Goal: Find specific page/section: Find specific page/section

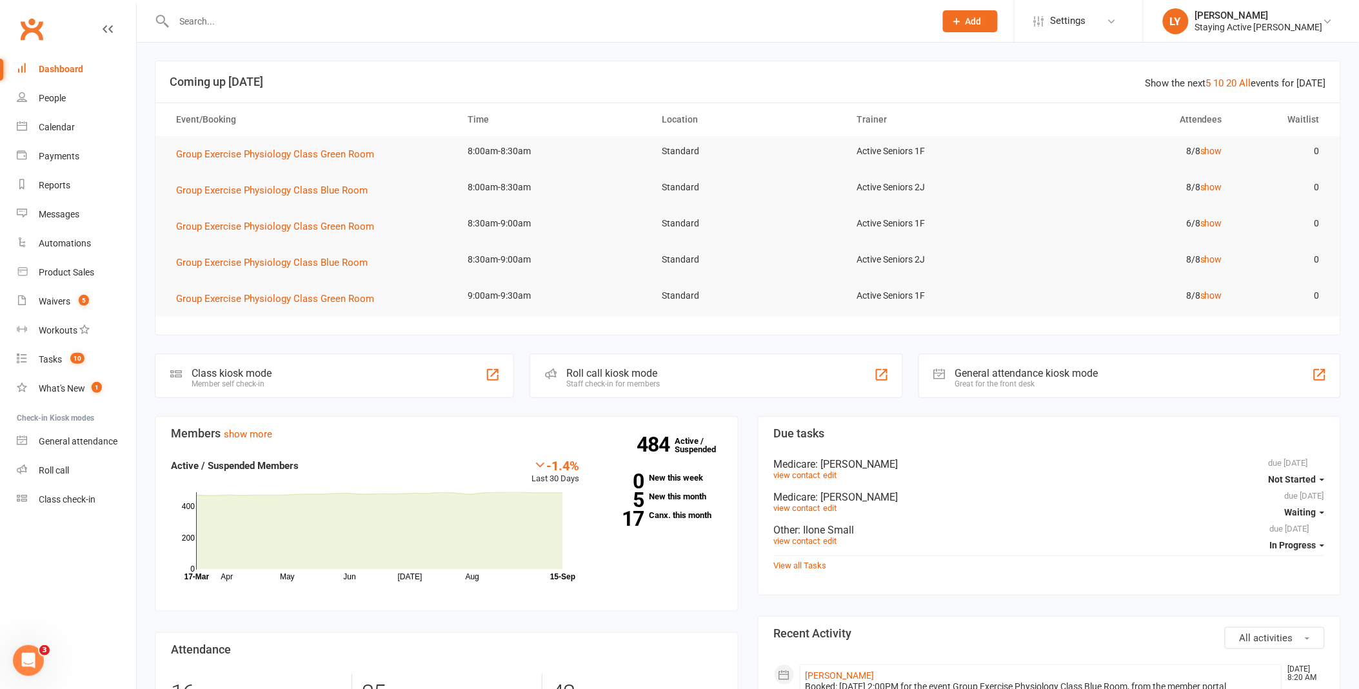
click at [366, 18] on input "text" at bounding box center [548, 21] width 756 height 18
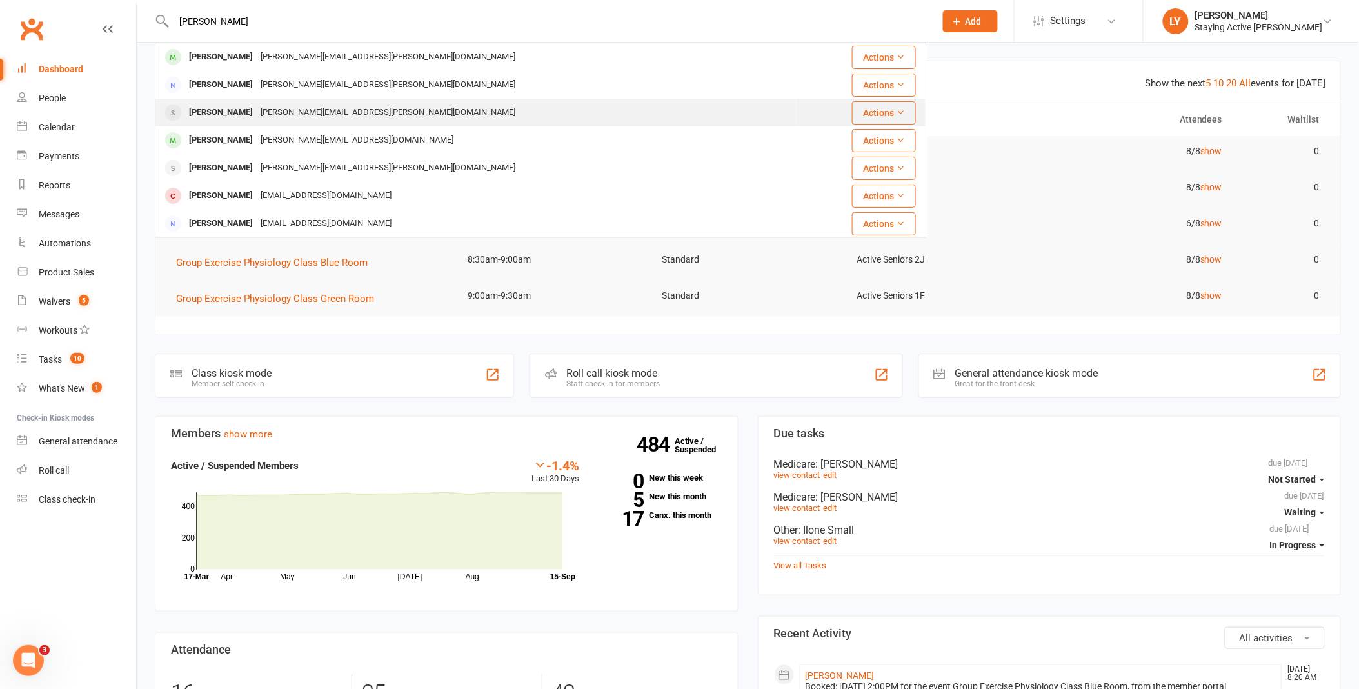
type input "[PERSON_NAME]"
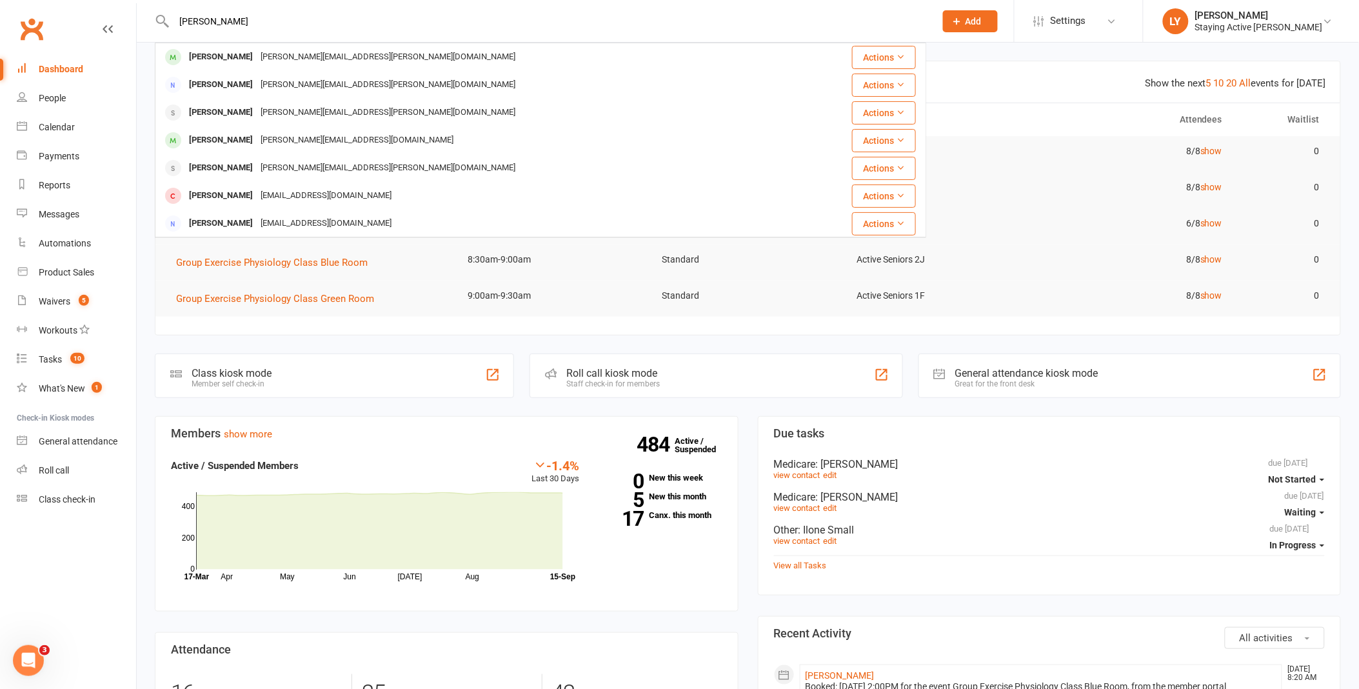
drag, startPoint x: 281, startPoint y: 110, endPoint x: 288, endPoint y: 112, distance: 6.7
click at [282, 110] on div "[PERSON_NAME][EMAIL_ADDRESS][PERSON_NAME][DOMAIN_NAME]" at bounding box center [388, 112] width 262 height 19
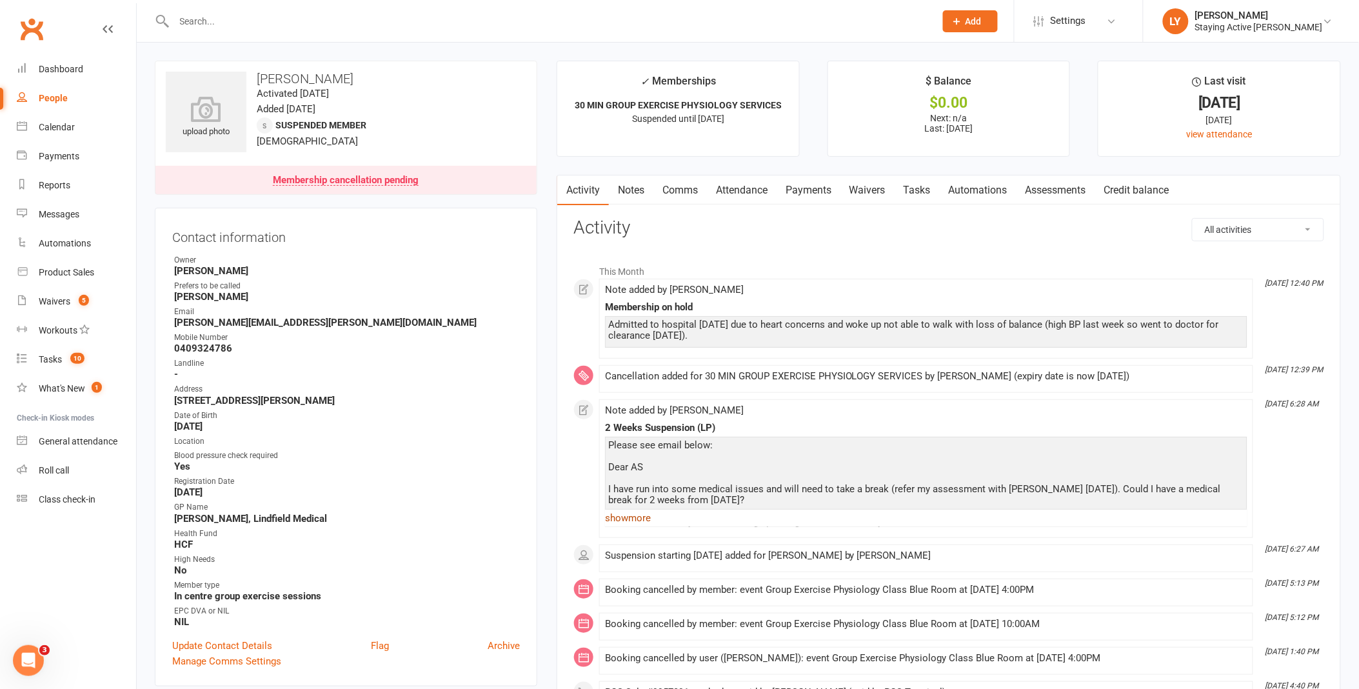
click at [643, 518] on link "show more" at bounding box center [926, 518] width 642 height 18
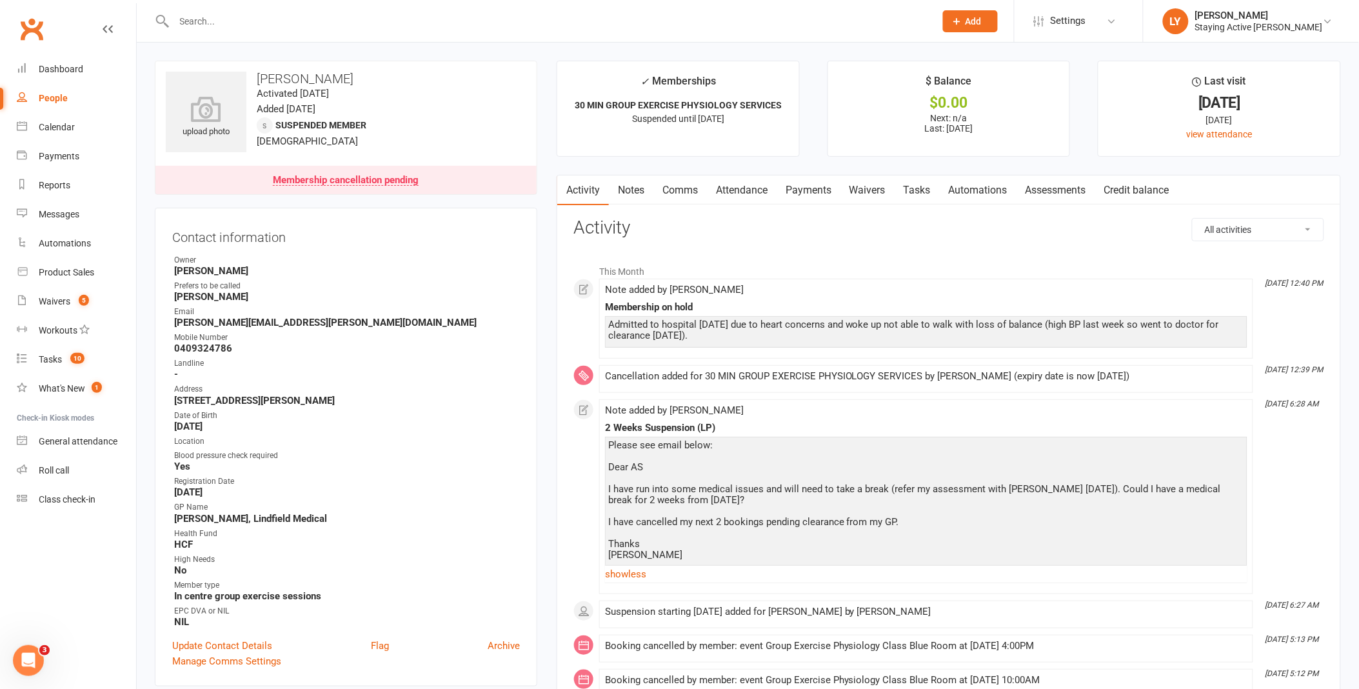
click at [284, 18] on input "text" at bounding box center [548, 21] width 756 height 18
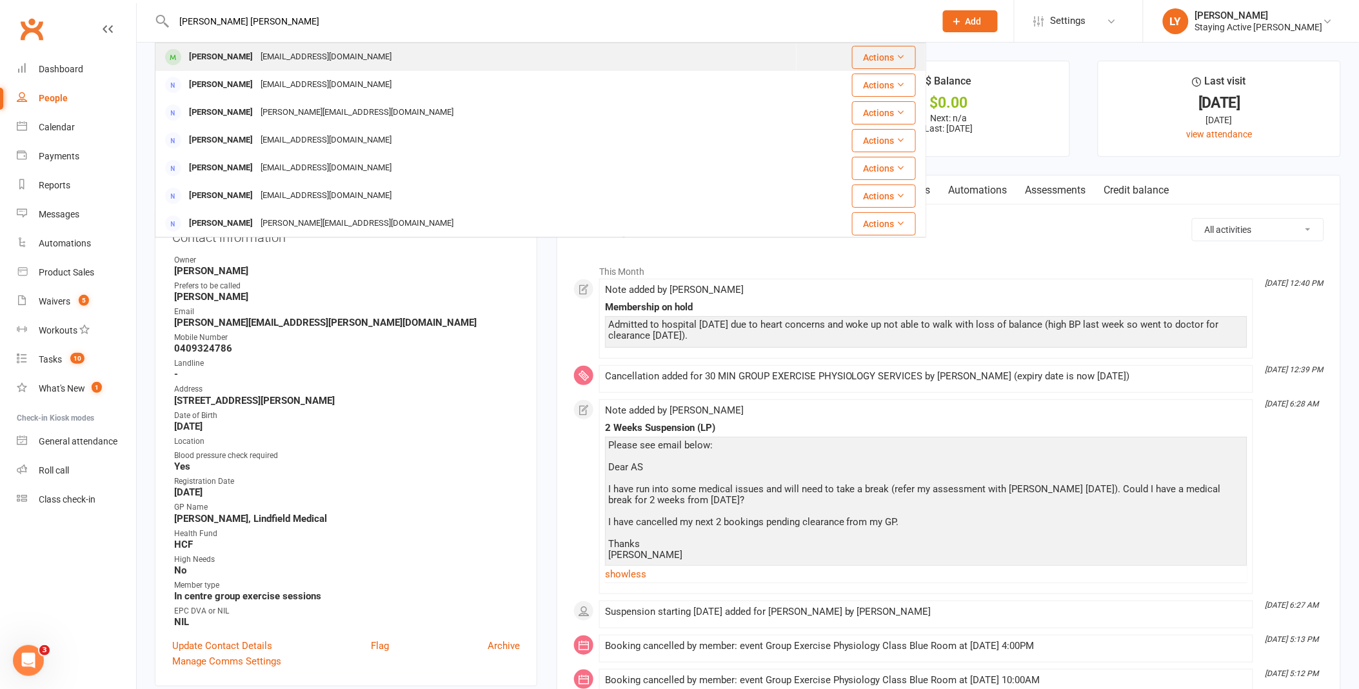
type input "[PERSON_NAME] [PERSON_NAME]"
click at [302, 59] on div "[EMAIL_ADDRESS][DOMAIN_NAME]" at bounding box center [326, 57] width 139 height 19
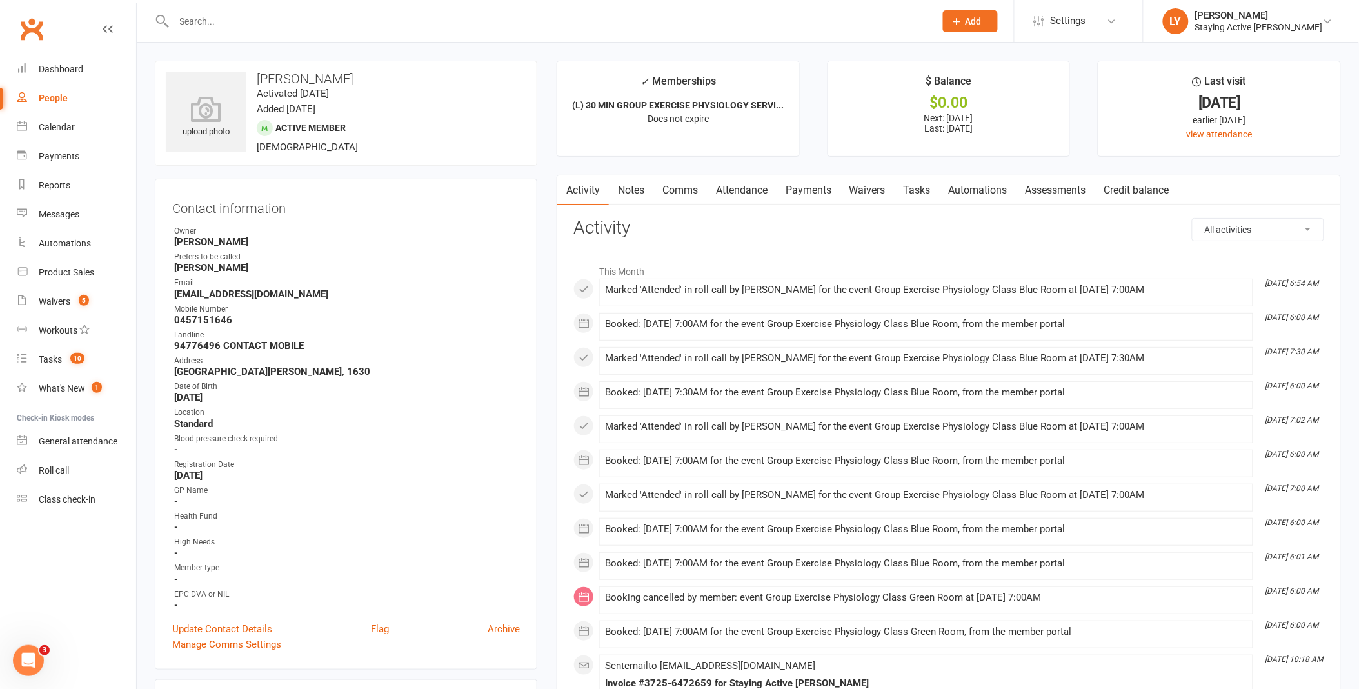
click at [1063, 191] on link "Assessments" at bounding box center [1055, 190] width 79 height 30
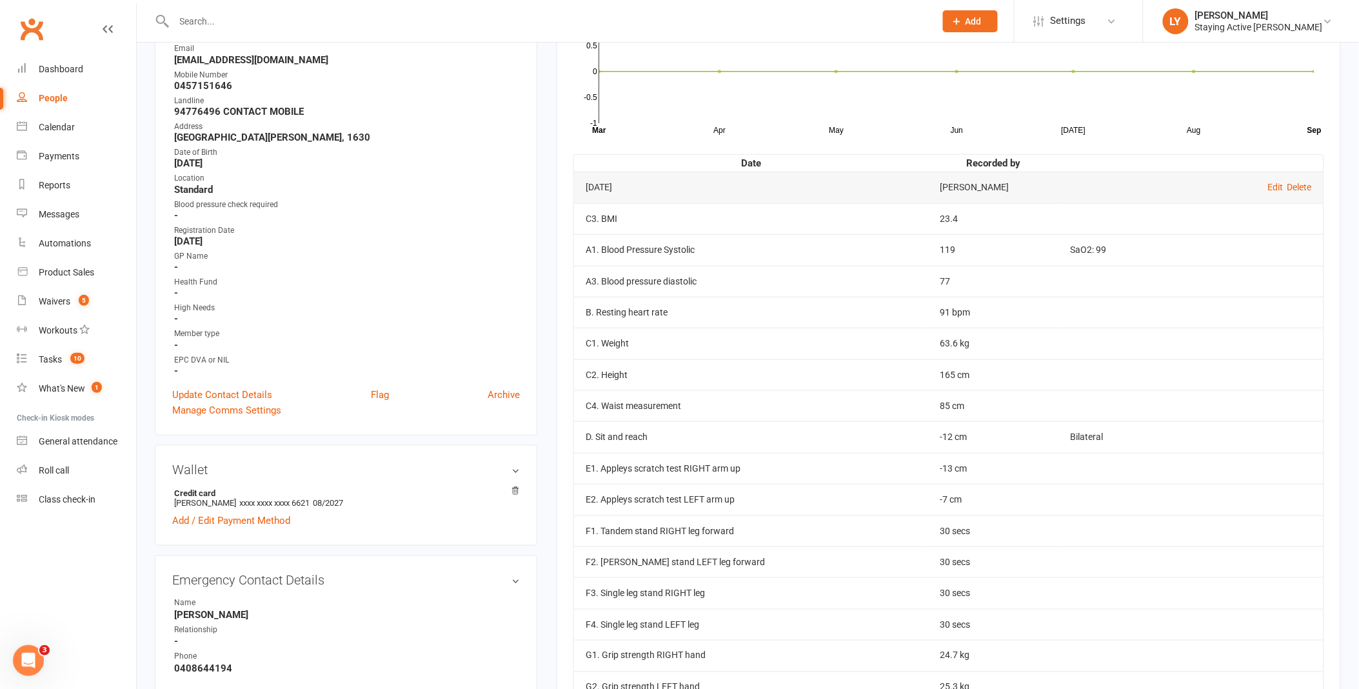
scroll to position [358, 0]
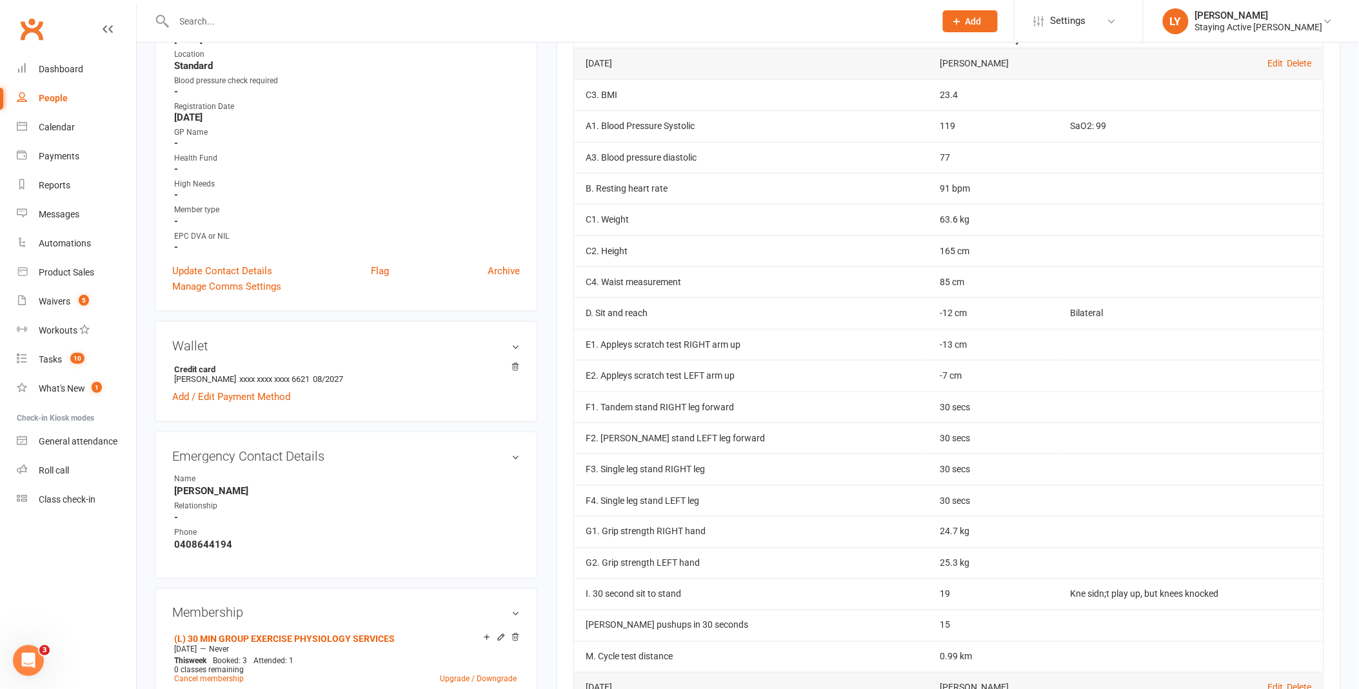
click at [939, 221] on td "63.6 kg" at bounding box center [993, 219] width 130 height 31
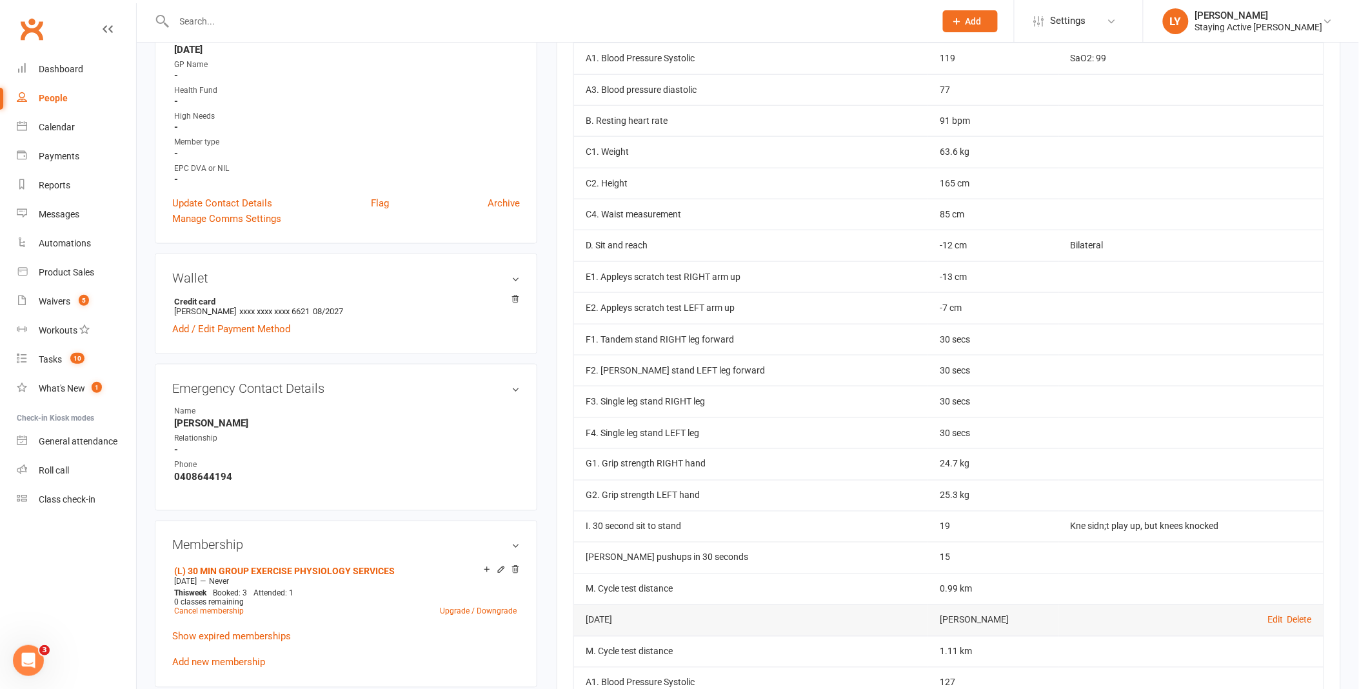
scroll to position [429, 0]
